Goal: Navigation & Orientation: Go to known website

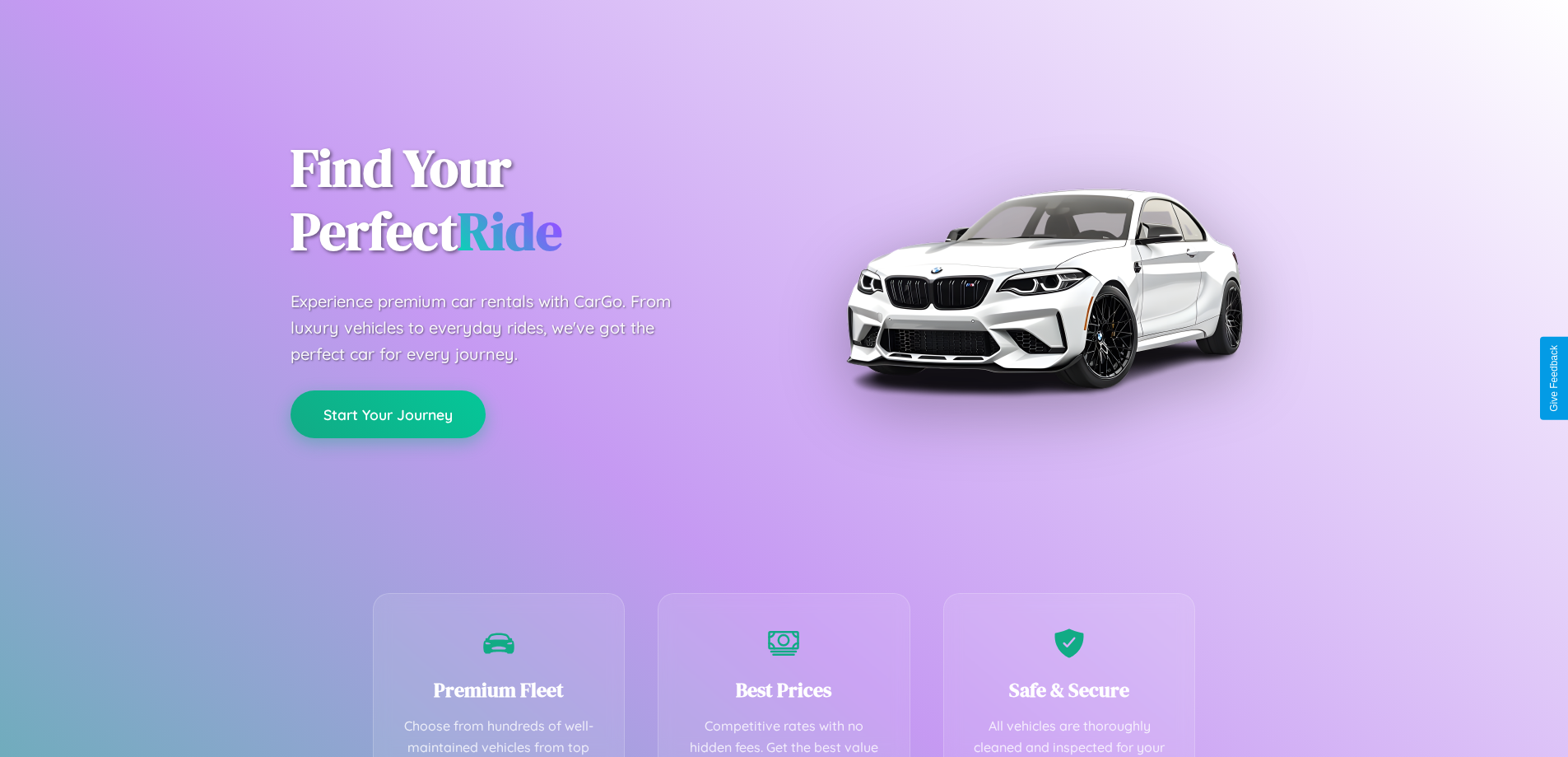
click at [388, 415] on button "Start Your Journey" at bounding box center [388, 414] width 195 height 48
click at [388, 413] on button "Start Your Journey" at bounding box center [388, 414] width 195 height 48
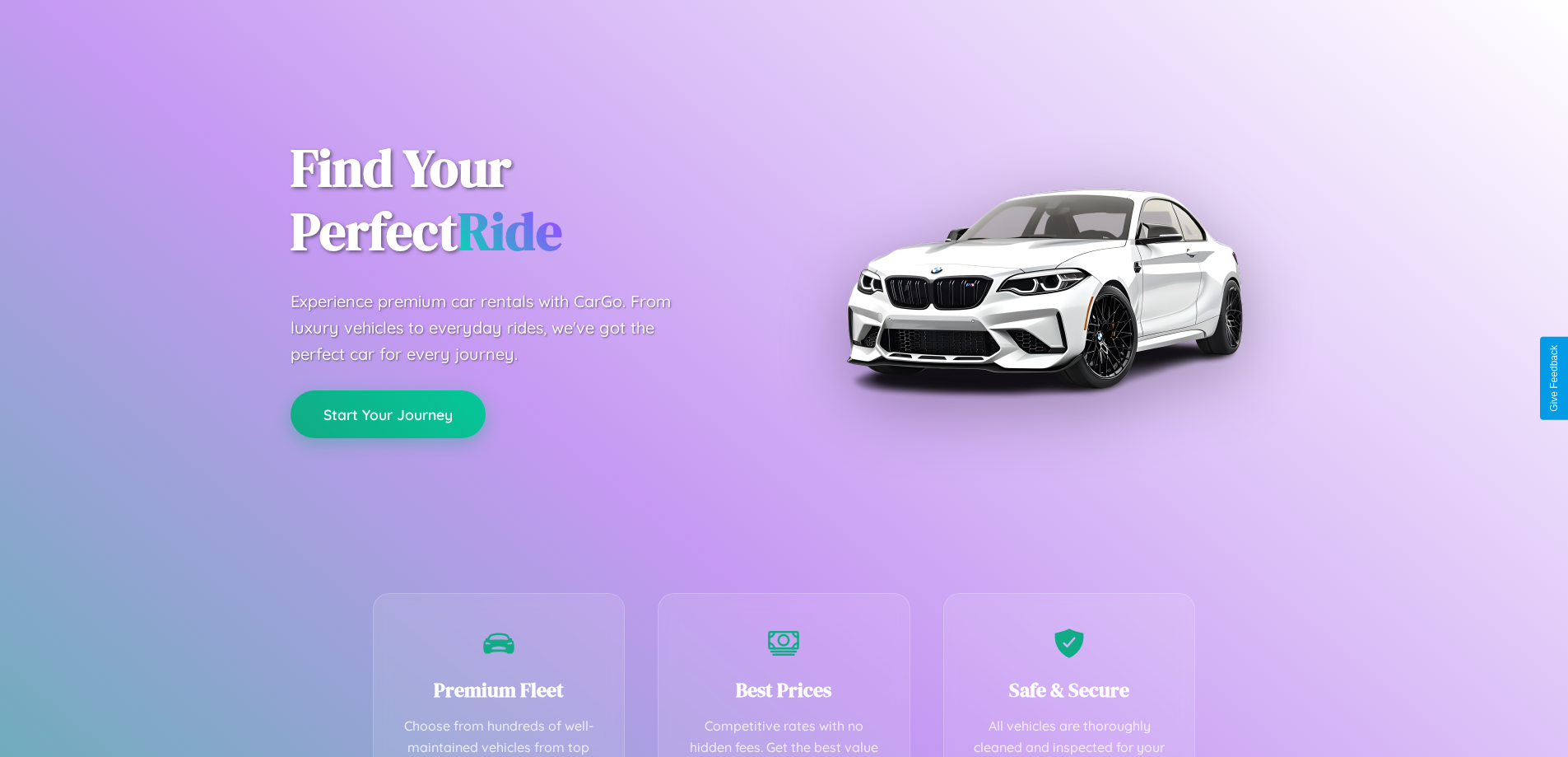
click at [388, 413] on button "Start Your Journey" at bounding box center [388, 414] width 195 height 48
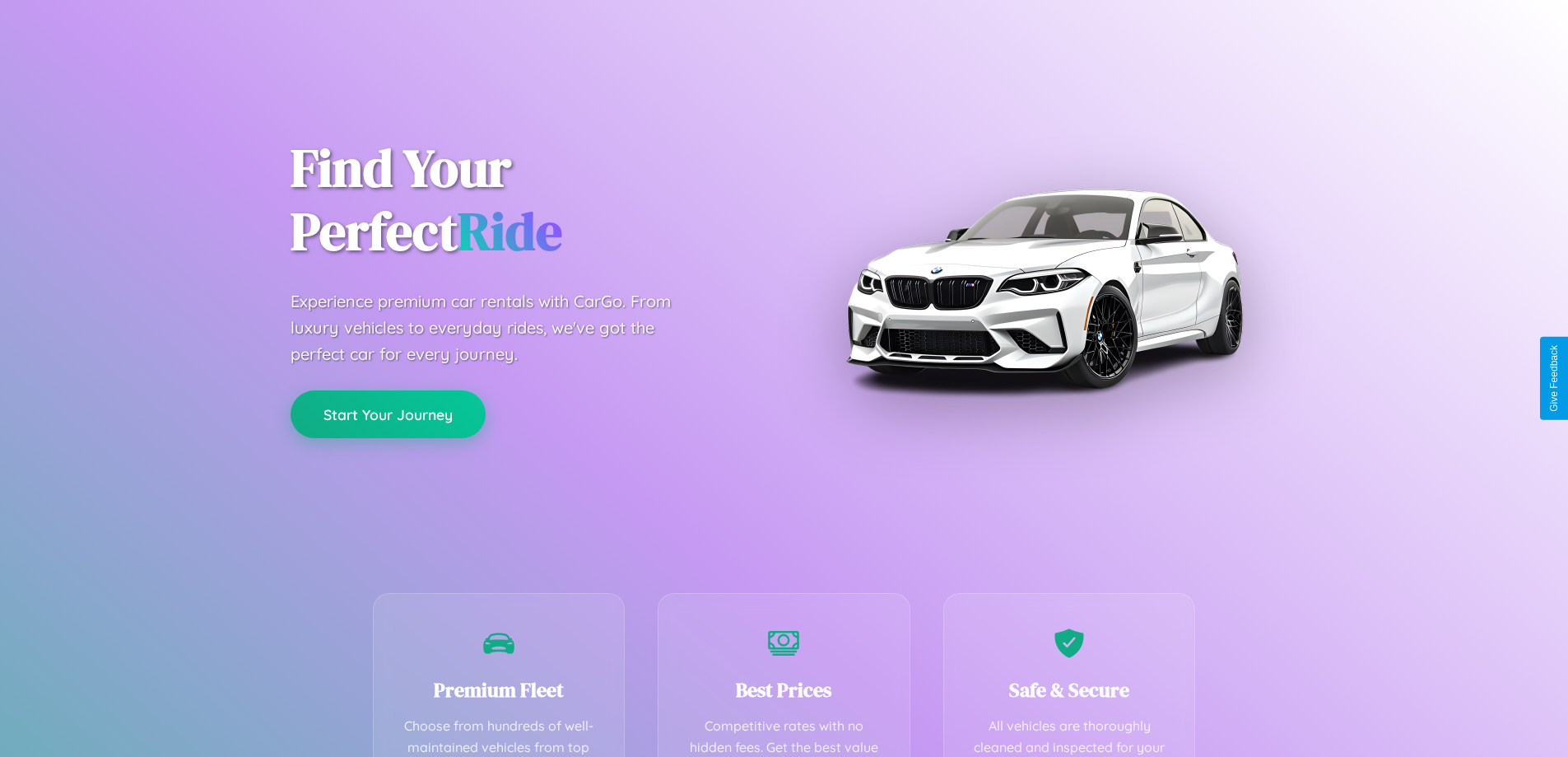
click at [388, 413] on button "Start Your Journey" at bounding box center [388, 414] width 195 height 48
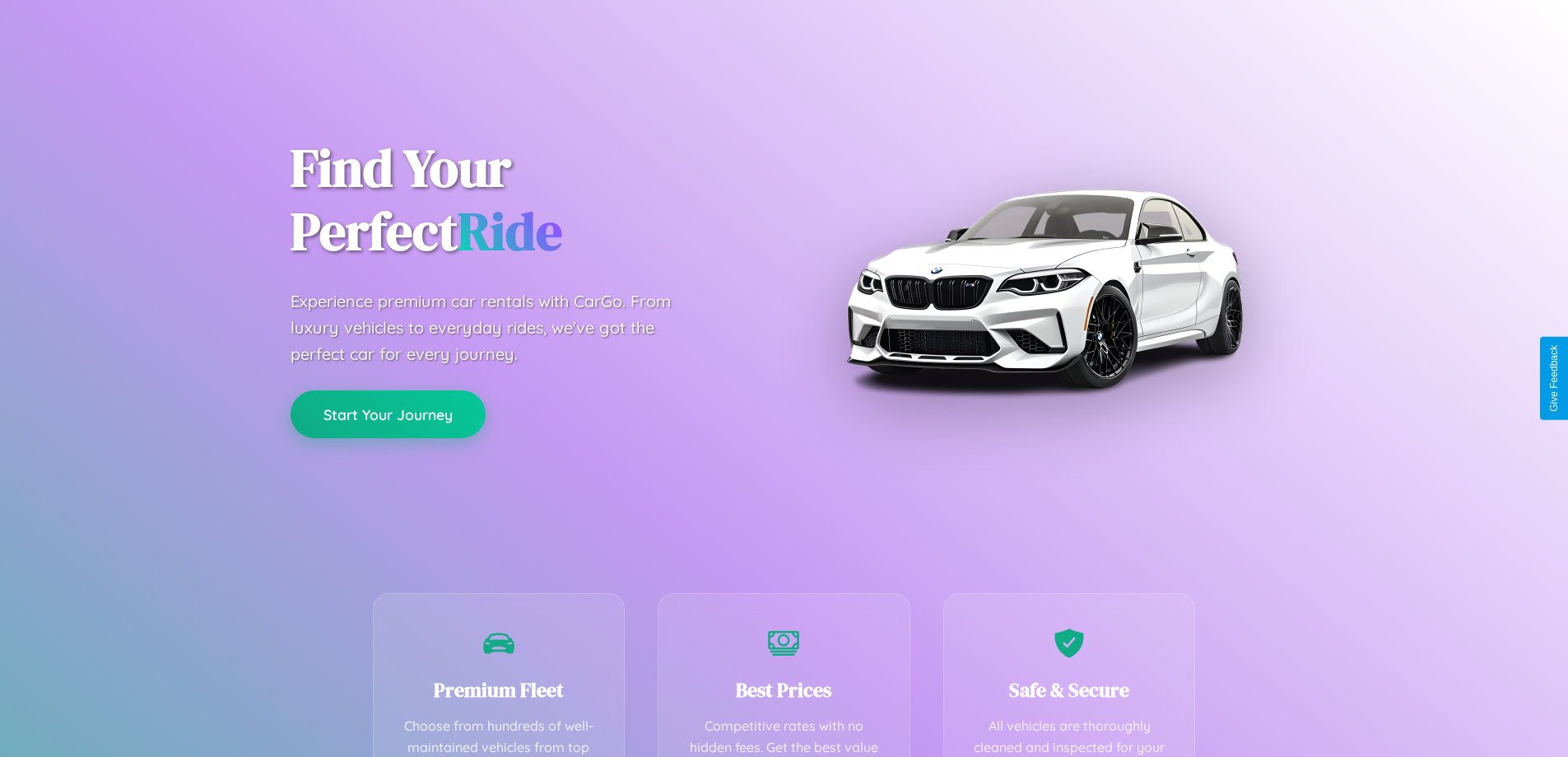
click at [388, 413] on button "Start Your Journey" at bounding box center [388, 414] width 195 height 48
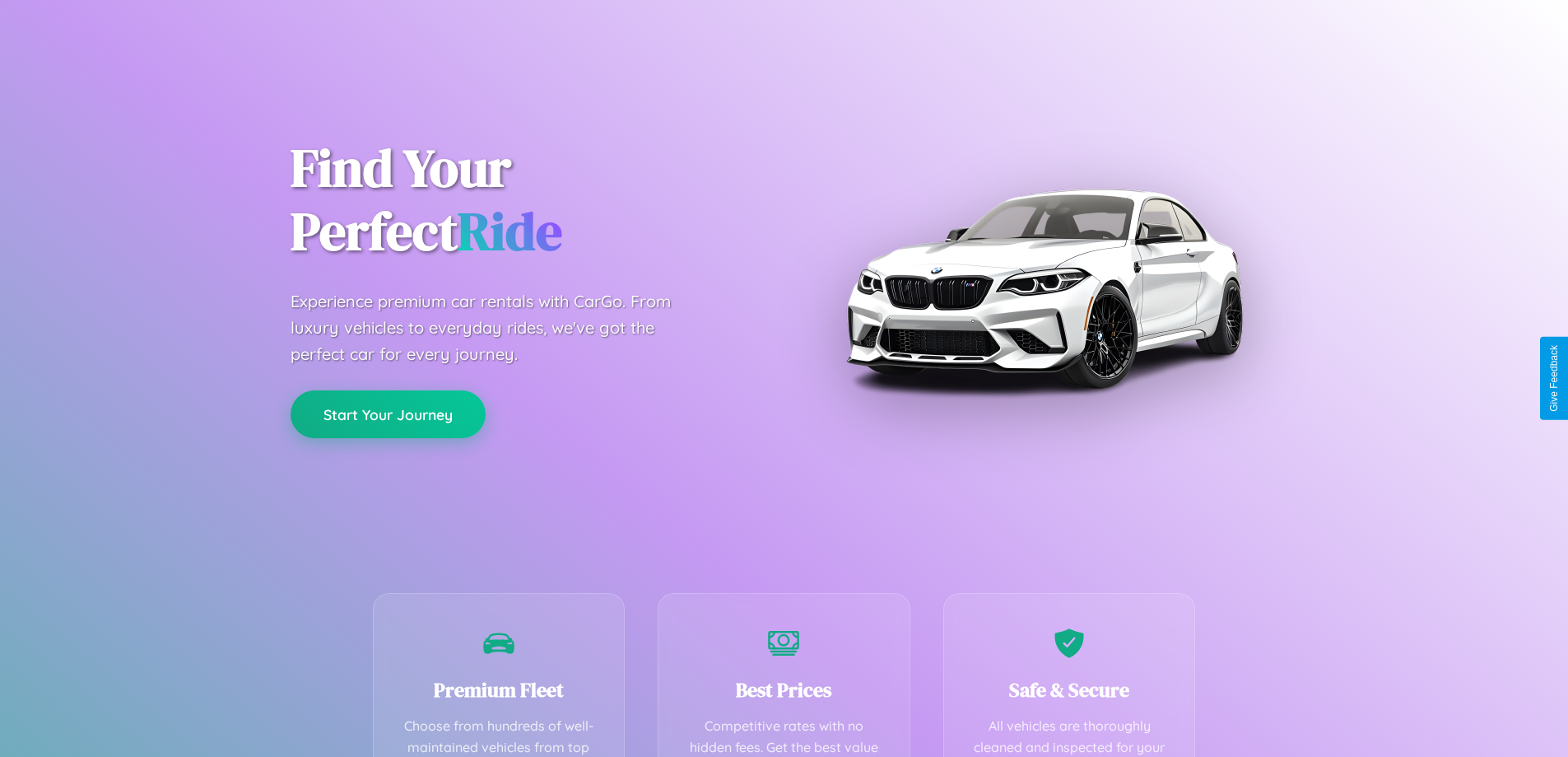
click at [388, 413] on button "Start Your Journey" at bounding box center [388, 414] width 195 height 48
